Goal: Task Accomplishment & Management: Manage account settings

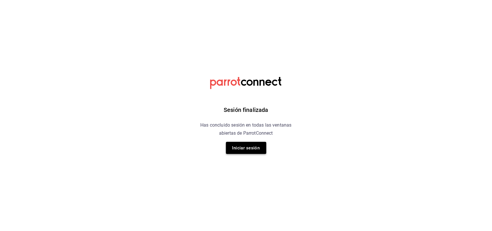
click at [251, 152] on button "Iniciar sesión" at bounding box center [246, 148] width 40 height 12
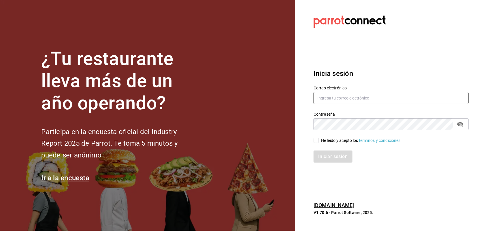
type input "[EMAIL_ADDRESS][DOMAIN_NAME]"
click at [316, 140] on input "He leído y acepto los Términos y condiciones." at bounding box center [315, 140] width 5 height 5
checkbox input "true"
click at [318, 153] on button "Iniciar sesión" at bounding box center [332, 156] width 39 height 12
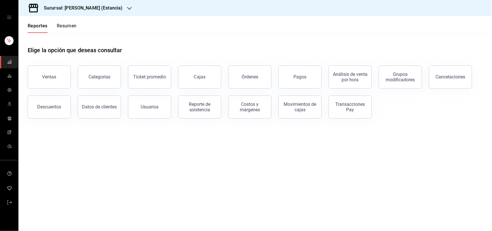
click at [127, 6] on icon "button" at bounding box center [129, 8] width 5 height 5
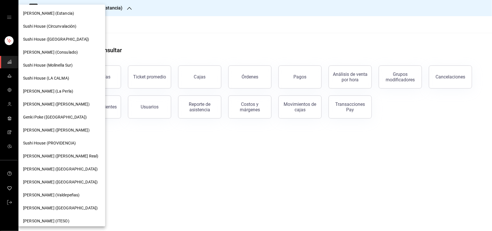
click at [66, 76] on span "Sushi House (LA CALMA)" at bounding box center [46, 78] width 46 height 6
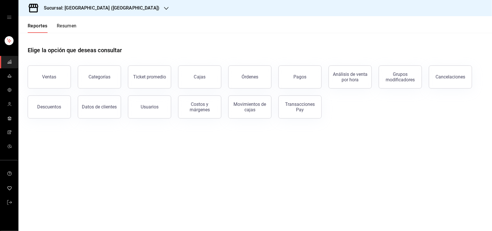
click at [67, 24] on button "Resumen" at bounding box center [67, 28] width 20 height 10
